Goal: Communication & Community: Share content

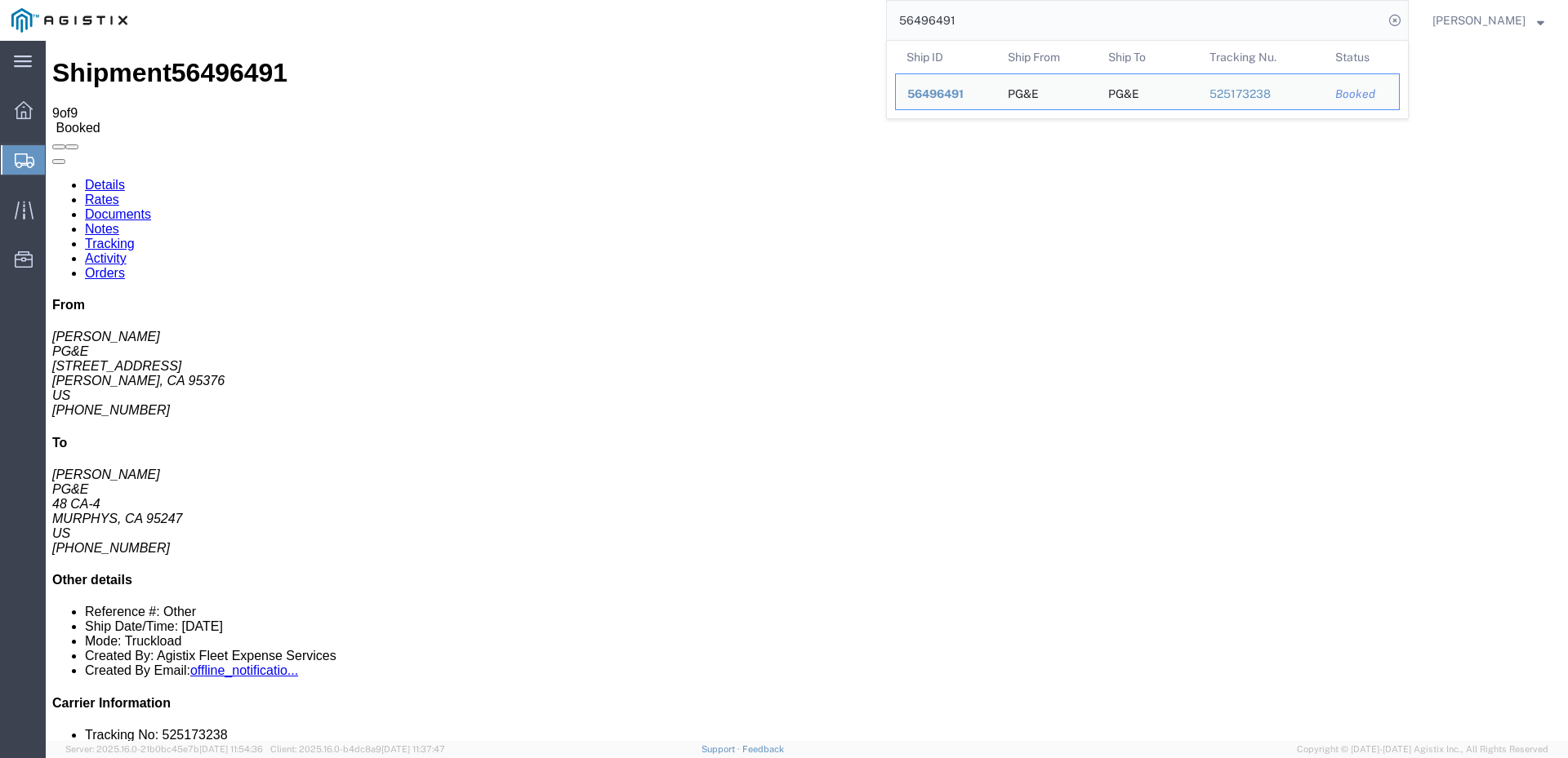
drag, startPoint x: 1009, startPoint y: 20, endPoint x: 958, endPoint y: 27, distance: 51.5
click at [958, 27] on input "56496491" at bounding box center [1135, 20] width 497 height 39
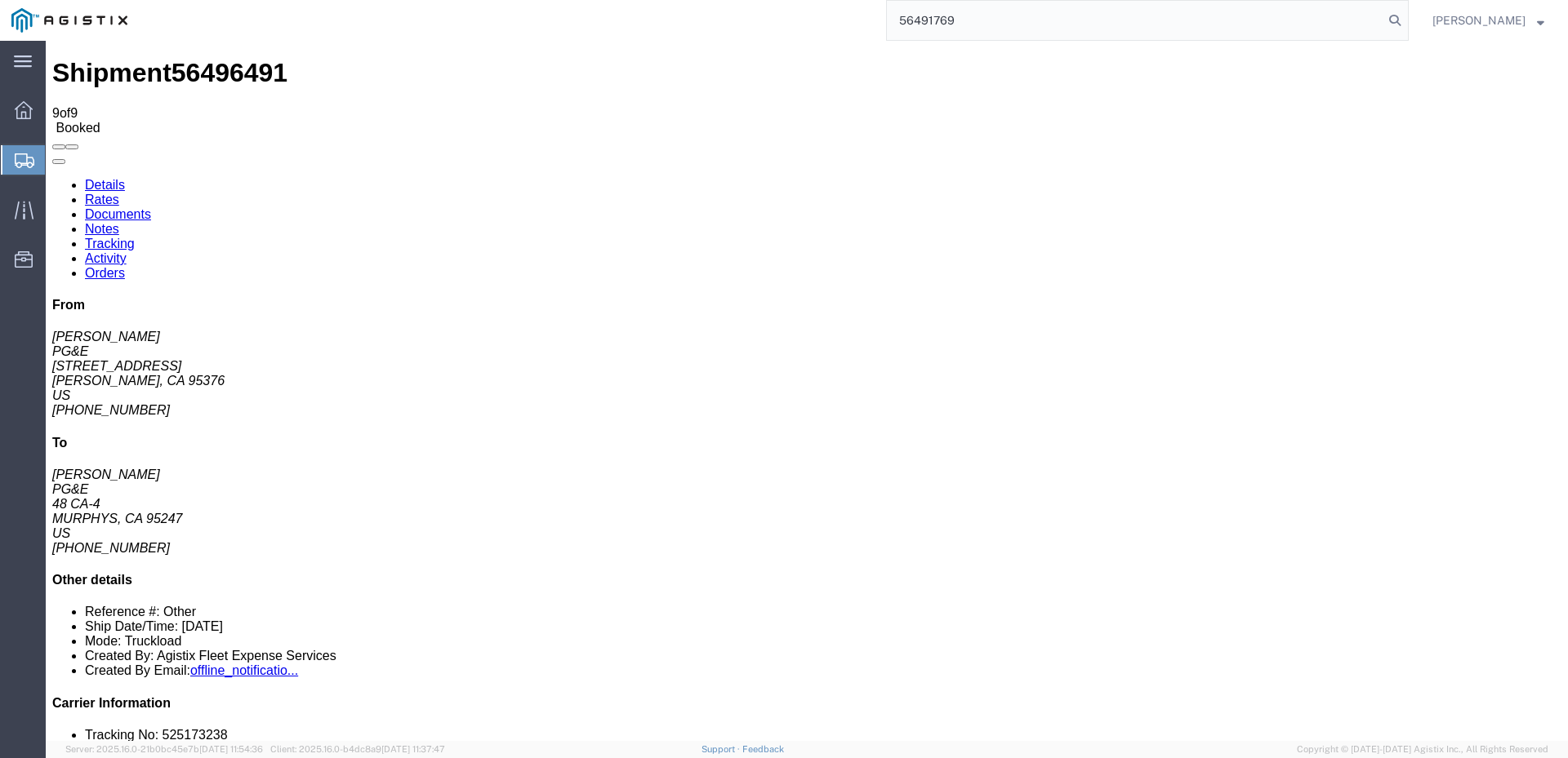
type input "56491769"
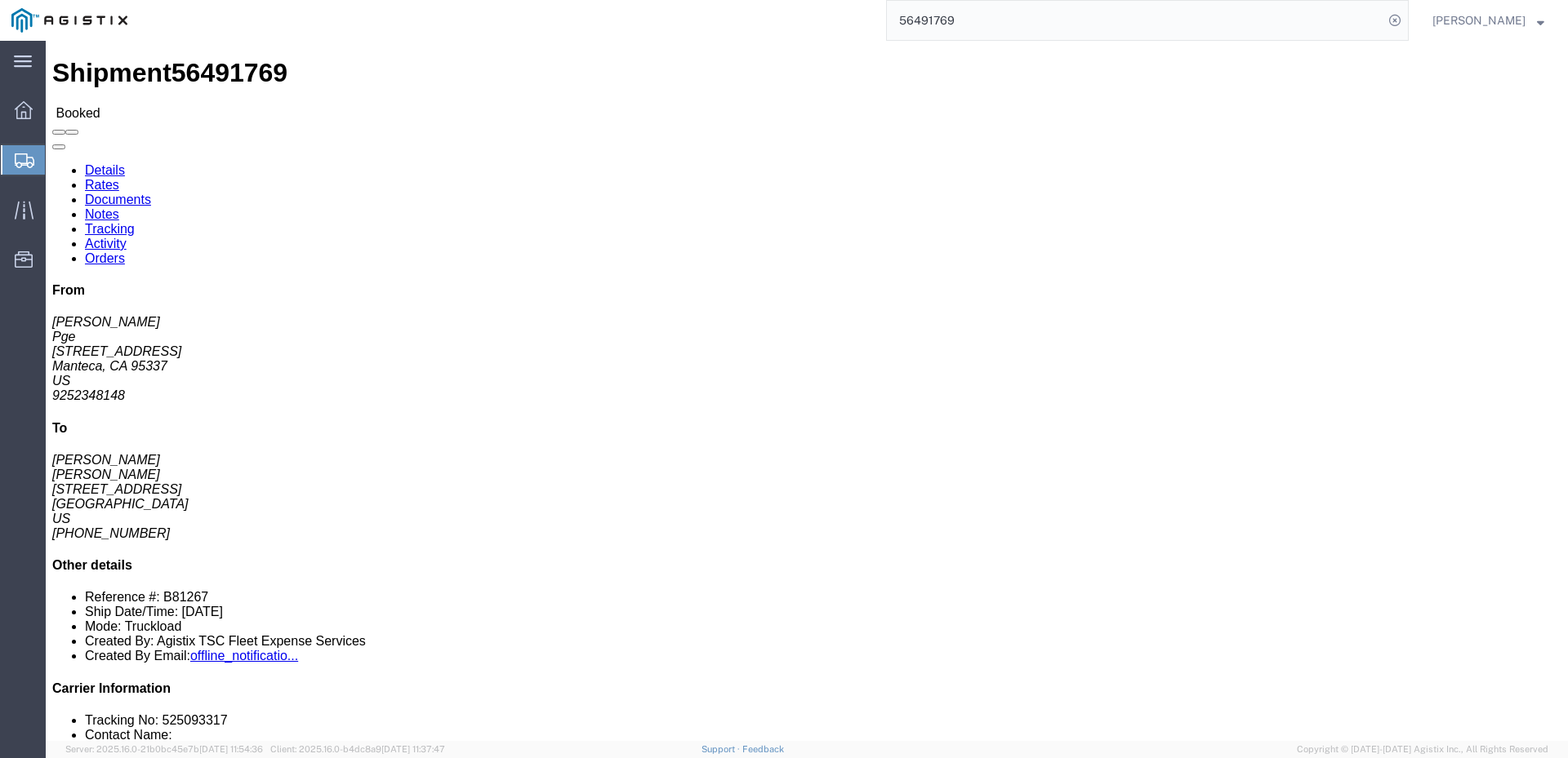
click span
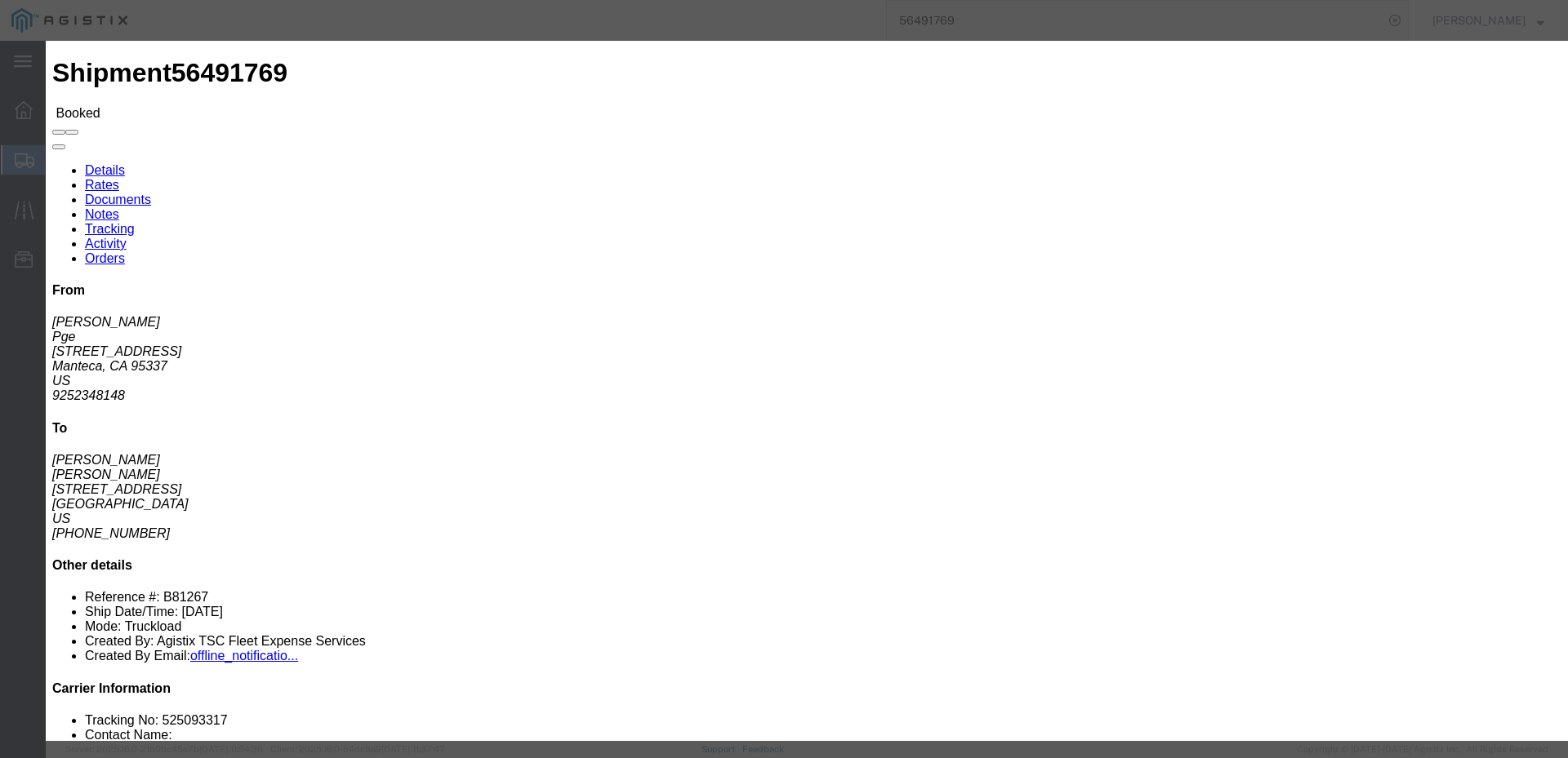
click input "text"
type input "[EMAIL_ADDRESS][DOMAIN_NAME]"
click label "PGE Fleet Bill Of Lading"
click input "PGE Fleet Bill Of Lading"
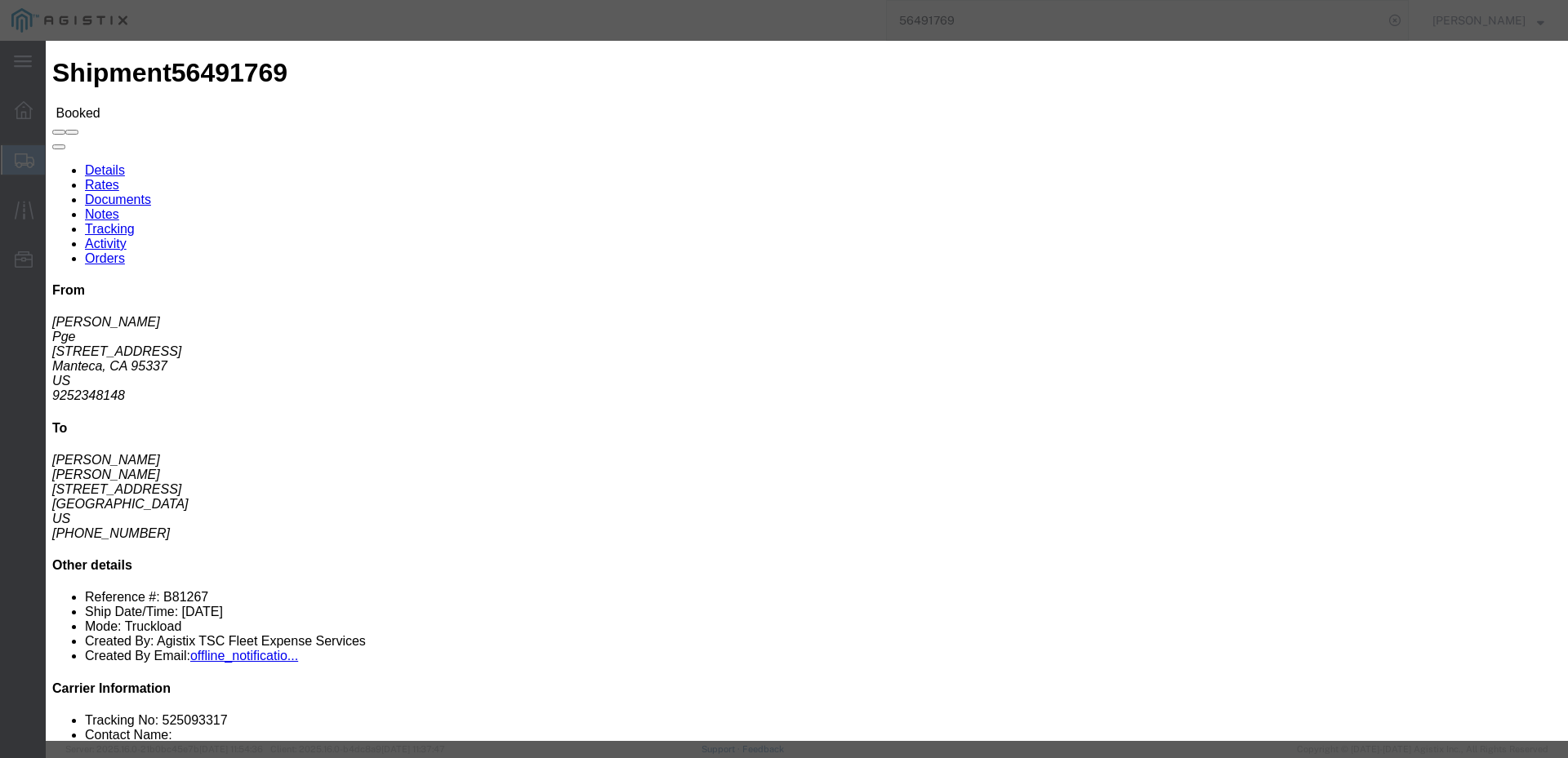
checkbox input "true"
click button "Send"
